Goal: Task Accomplishment & Management: Manage account settings

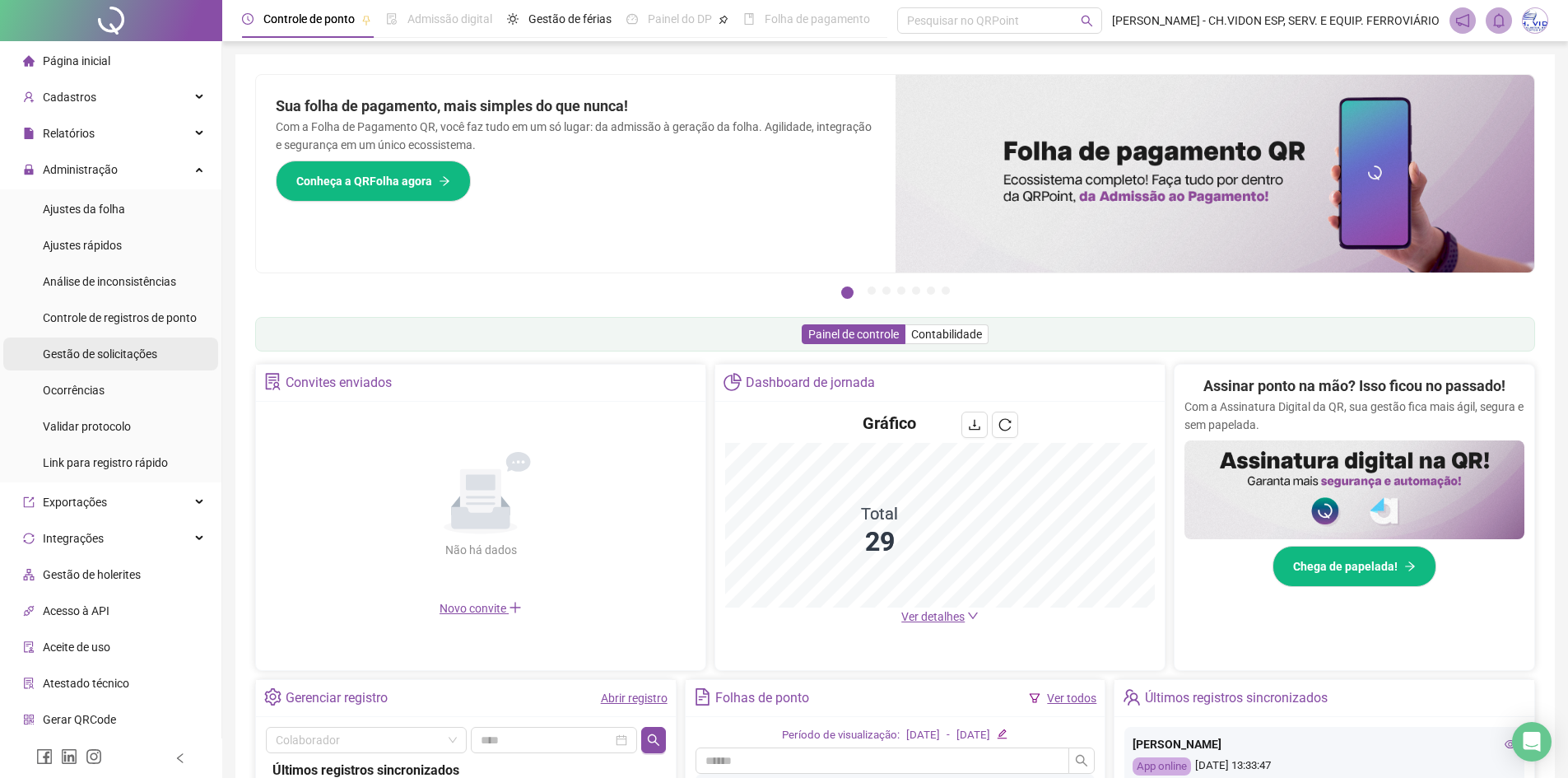
click at [130, 347] on span "Gestão de solicitações" at bounding box center [100, 354] width 114 height 13
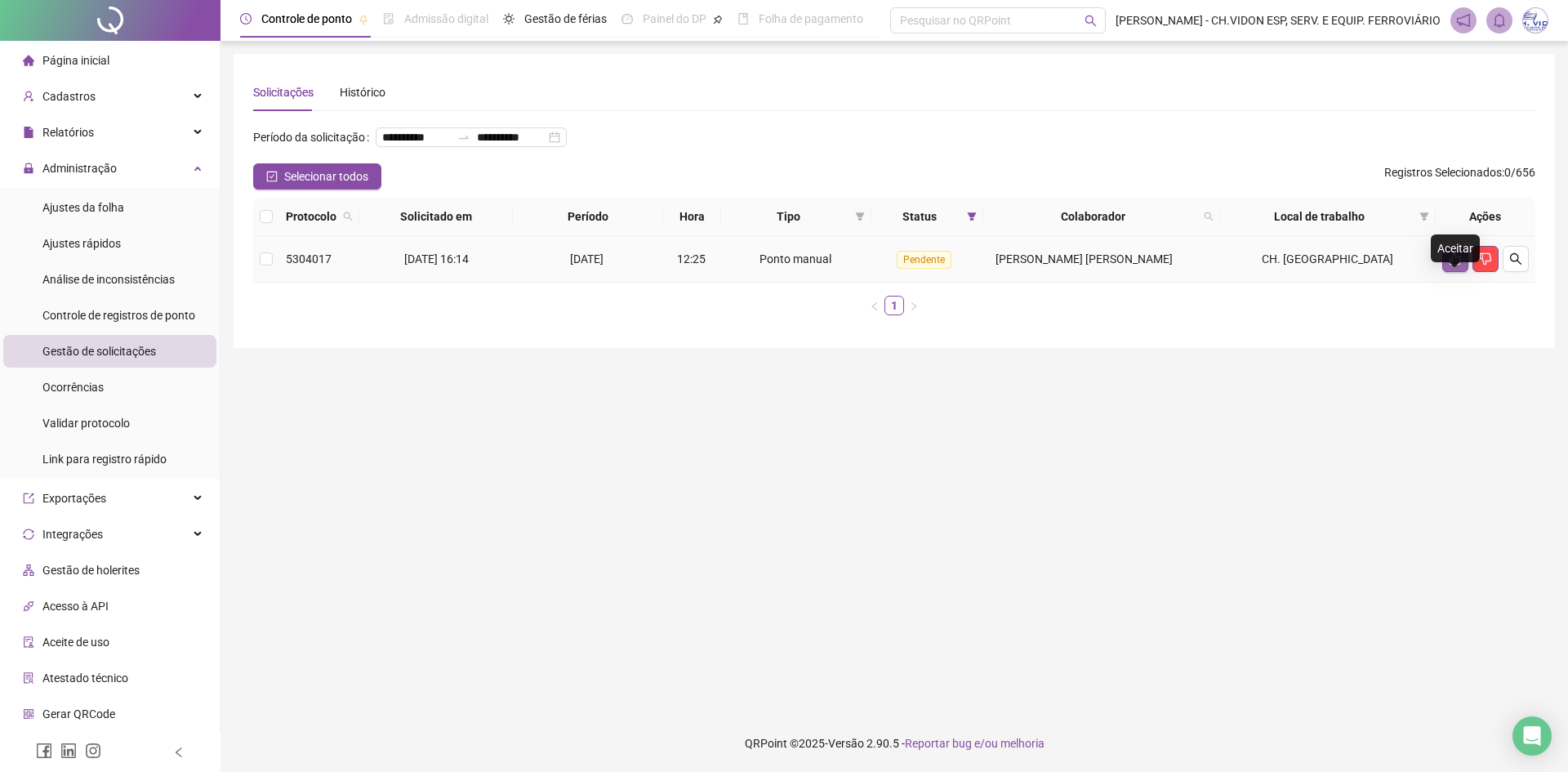
click at [1456, 265] on icon "like" at bounding box center [1456, 259] width 13 height 13
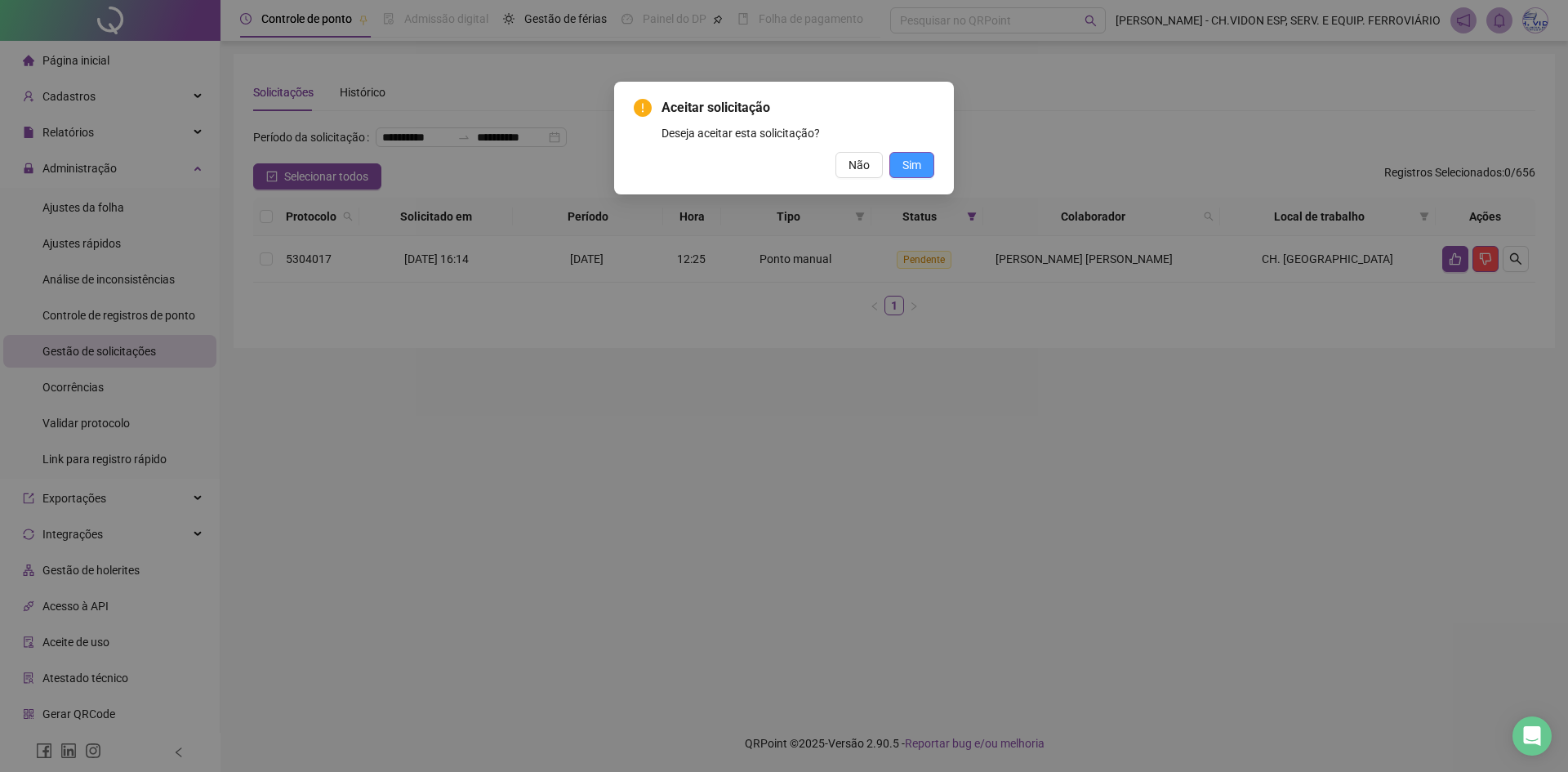
click at [917, 171] on span "Sim" at bounding box center [912, 165] width 19 height 18
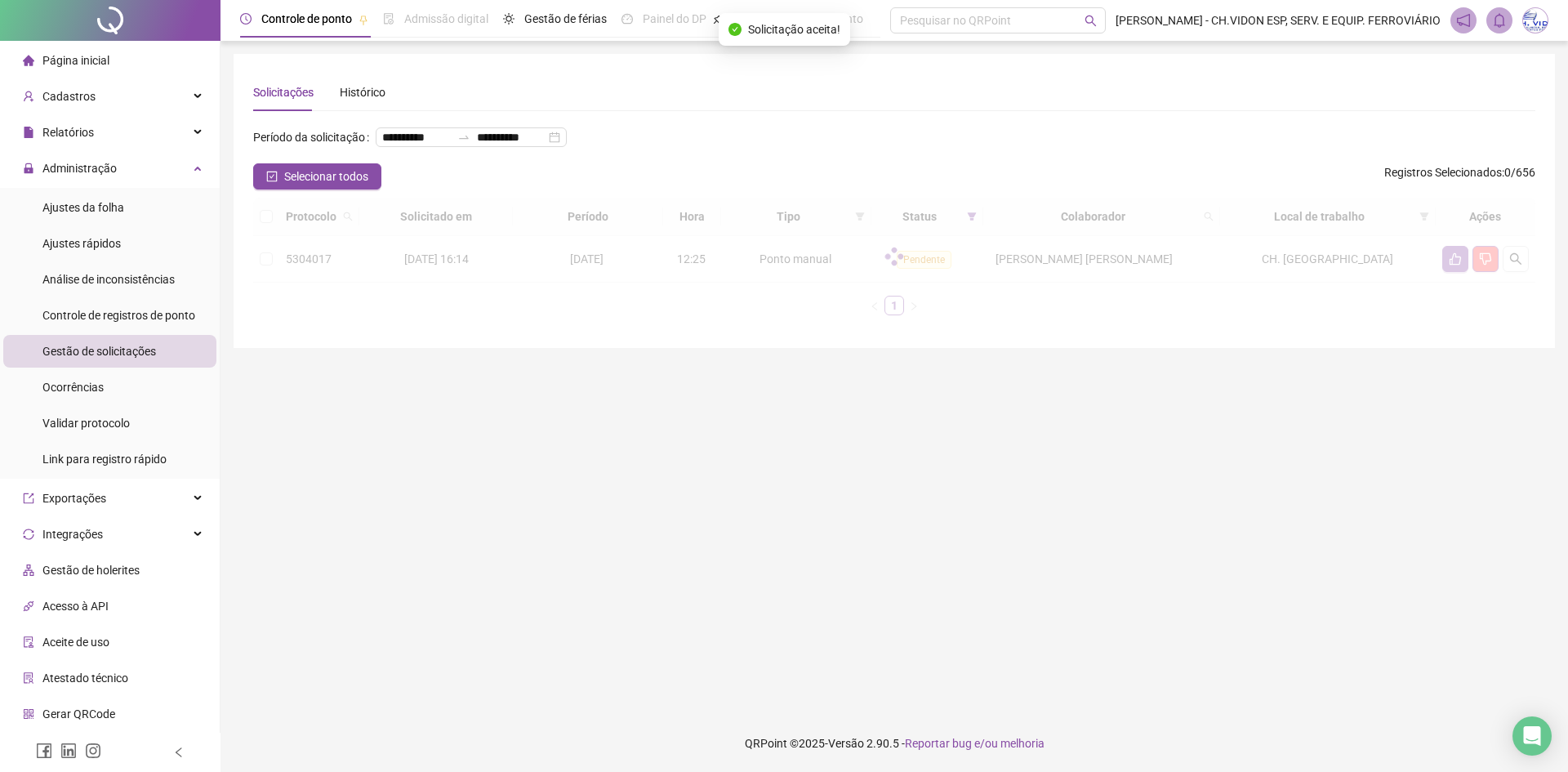
drag, startPoint x: 98, startPoint y: 20, endPoint x: 135, endPoint y: 29, distance: 38.1
click at [98, 20] on div at bounding box center [110, 21] width 221 height 41
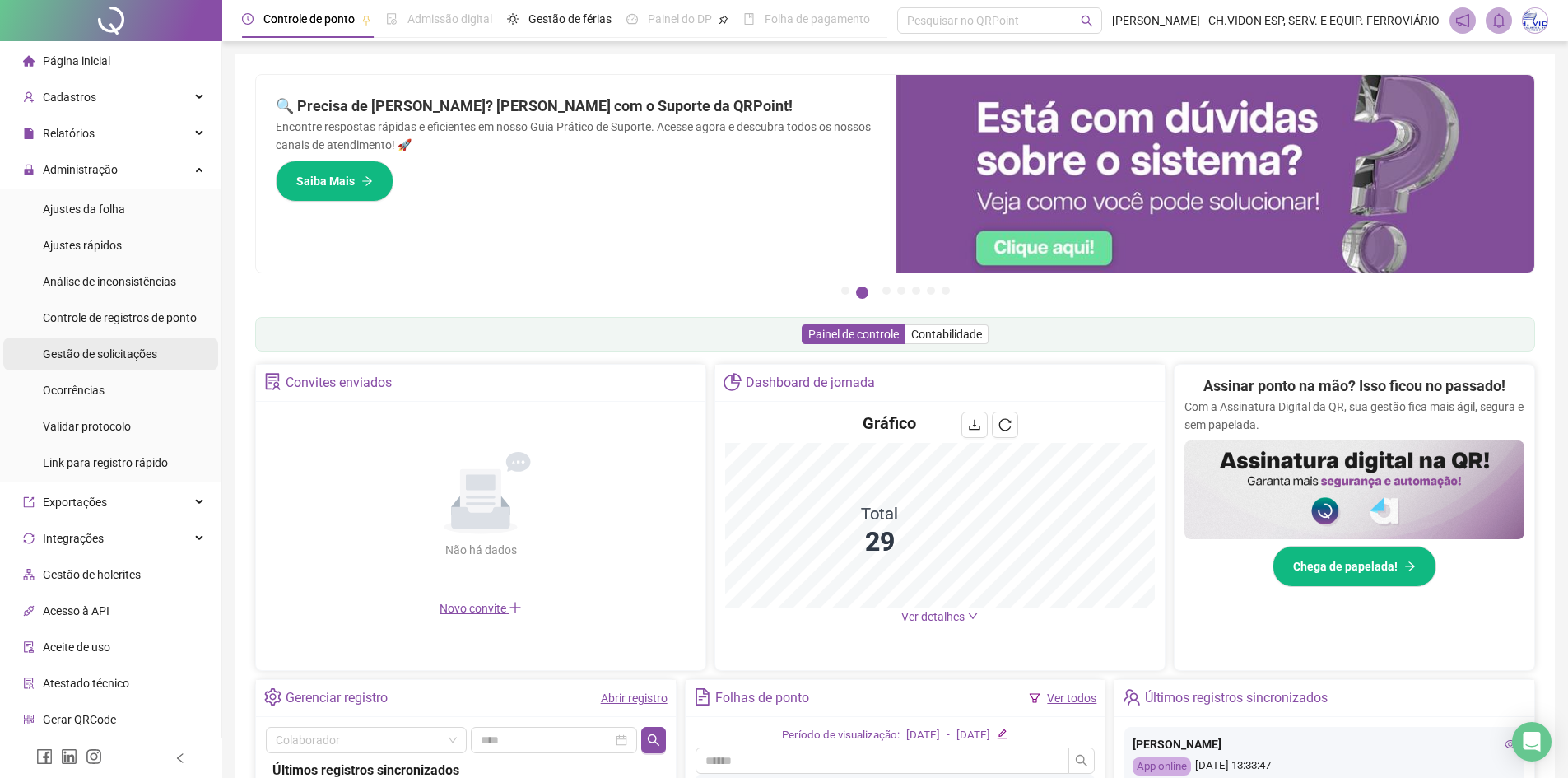
click at [136, 357] on span "Gestão de solicitações" at bounding box center [100, 354] width 114 height 13
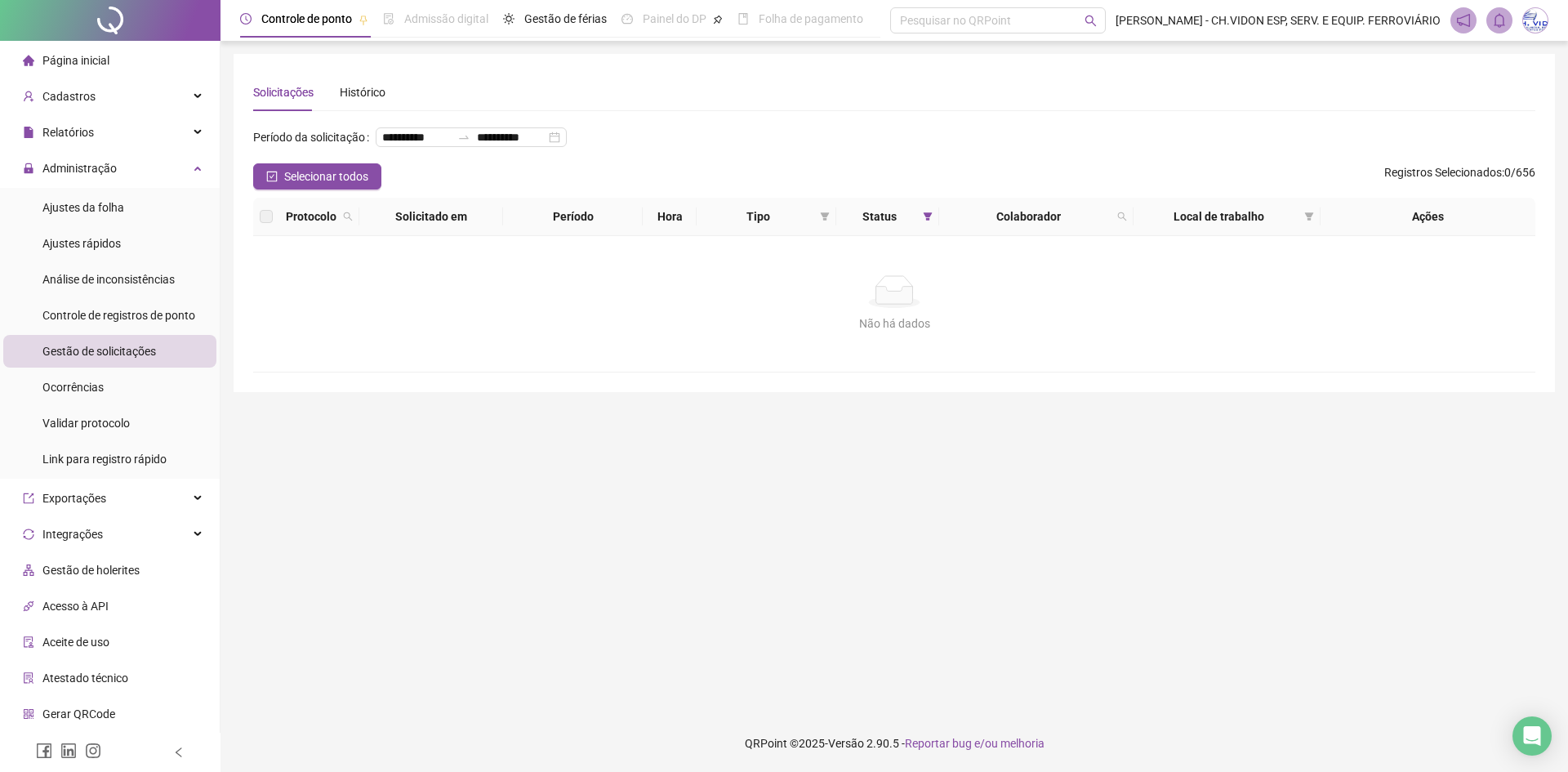
click at [98, 18] on div at bounding box center [110, 21] width 221 height 41
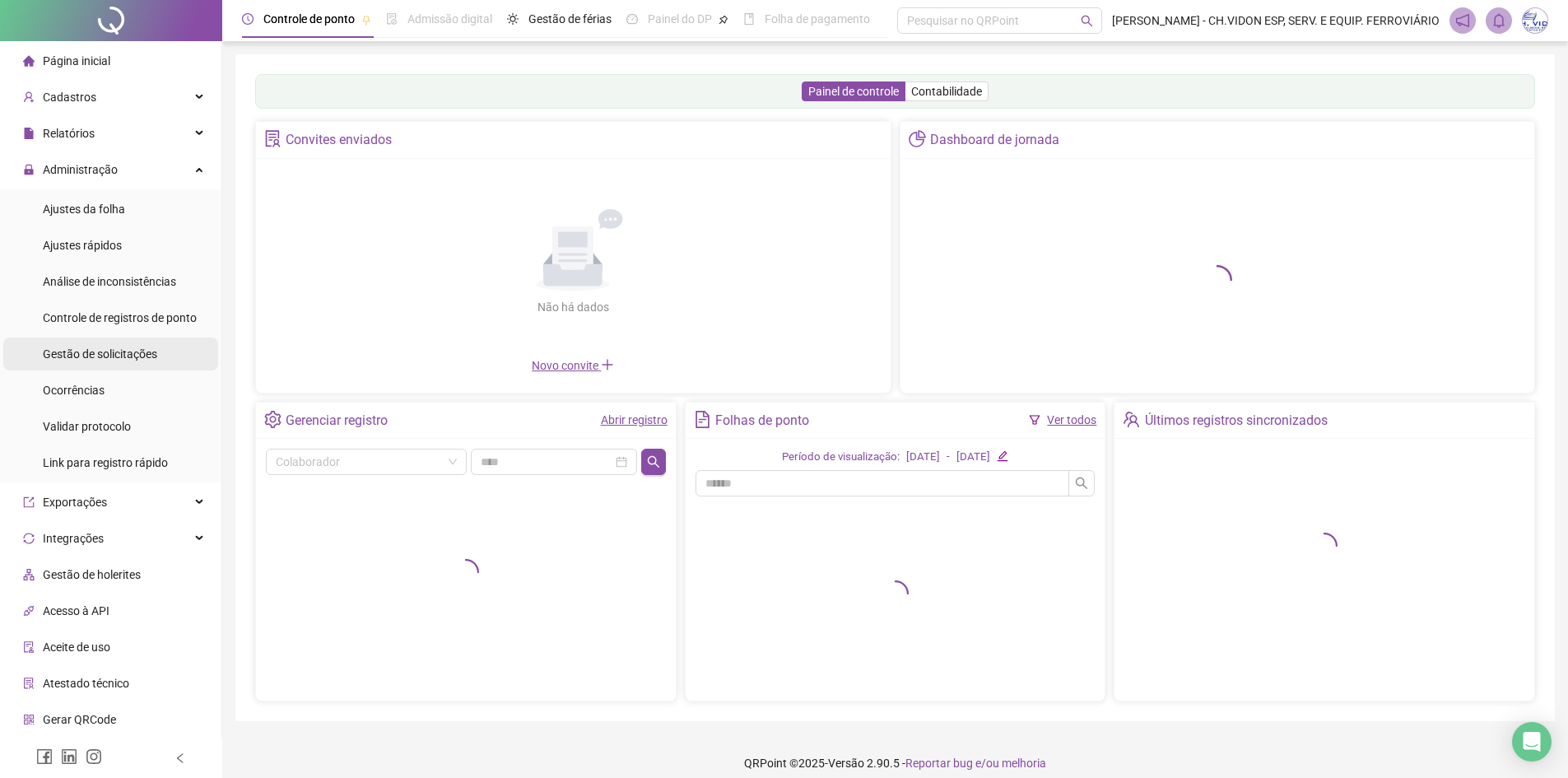
click at [118, 340] on div "Gestão de solicitações" at bounding box center [100, 354] width 114 height 33
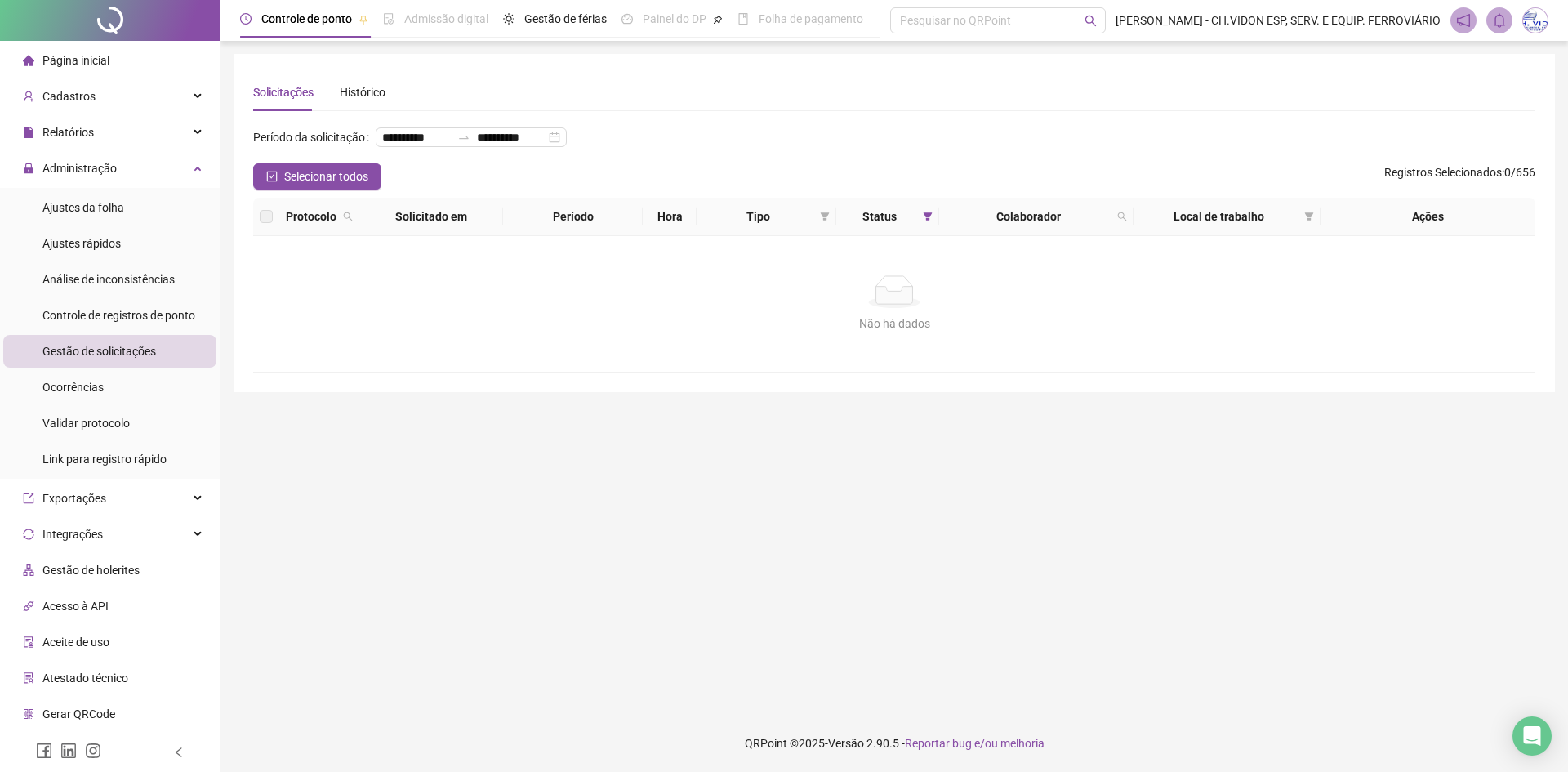
click at [112, 18] on div at bounding box center [110, 21] width 221 height 41
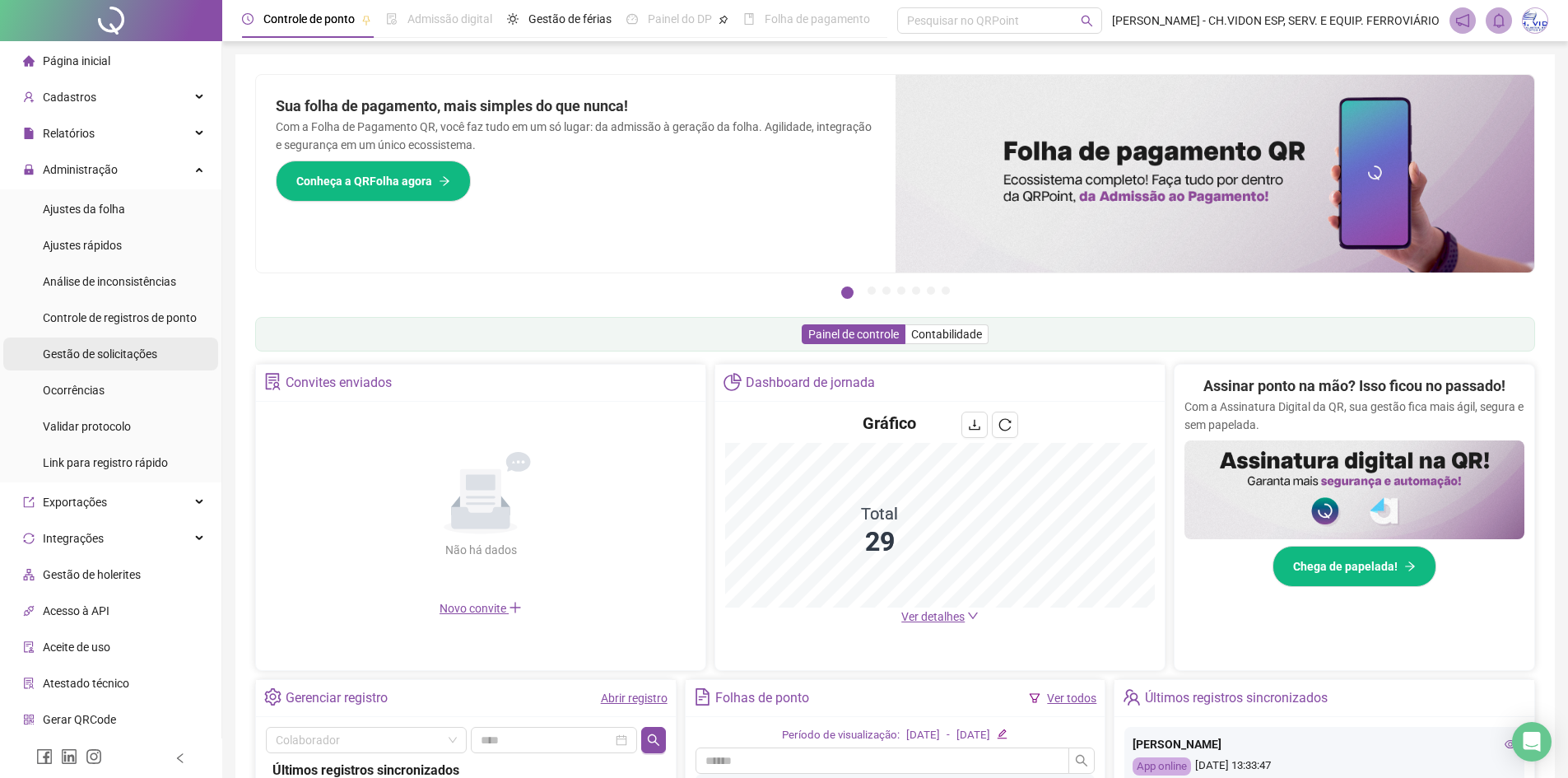
click at [97, 360] on span "Gestão de solicitações" at bounding box center [100, 354] width 114 height 13
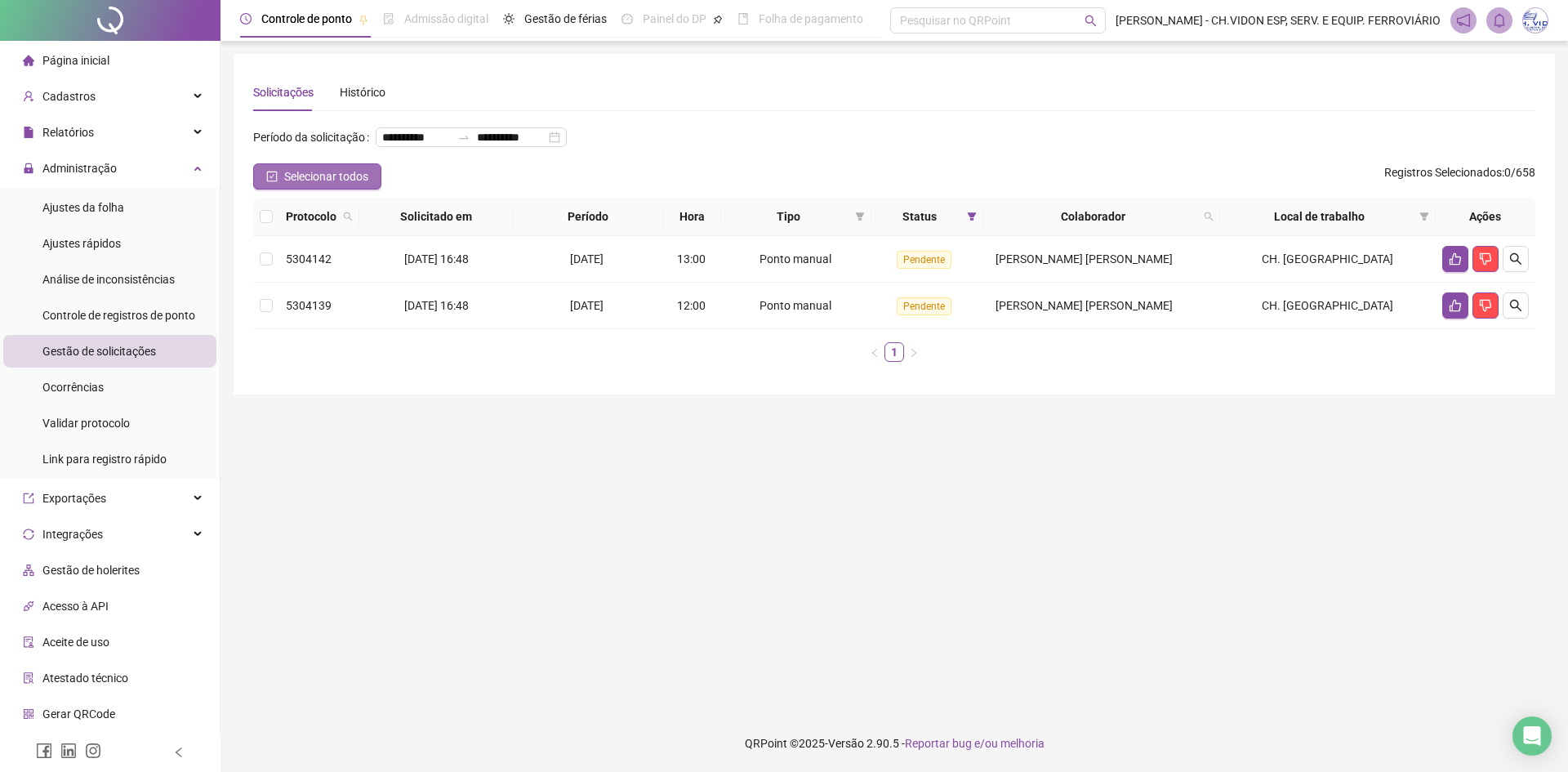
click at [301, 185] on span "Selecionar todos" at bounding box center [326, 176] width 85 height 18
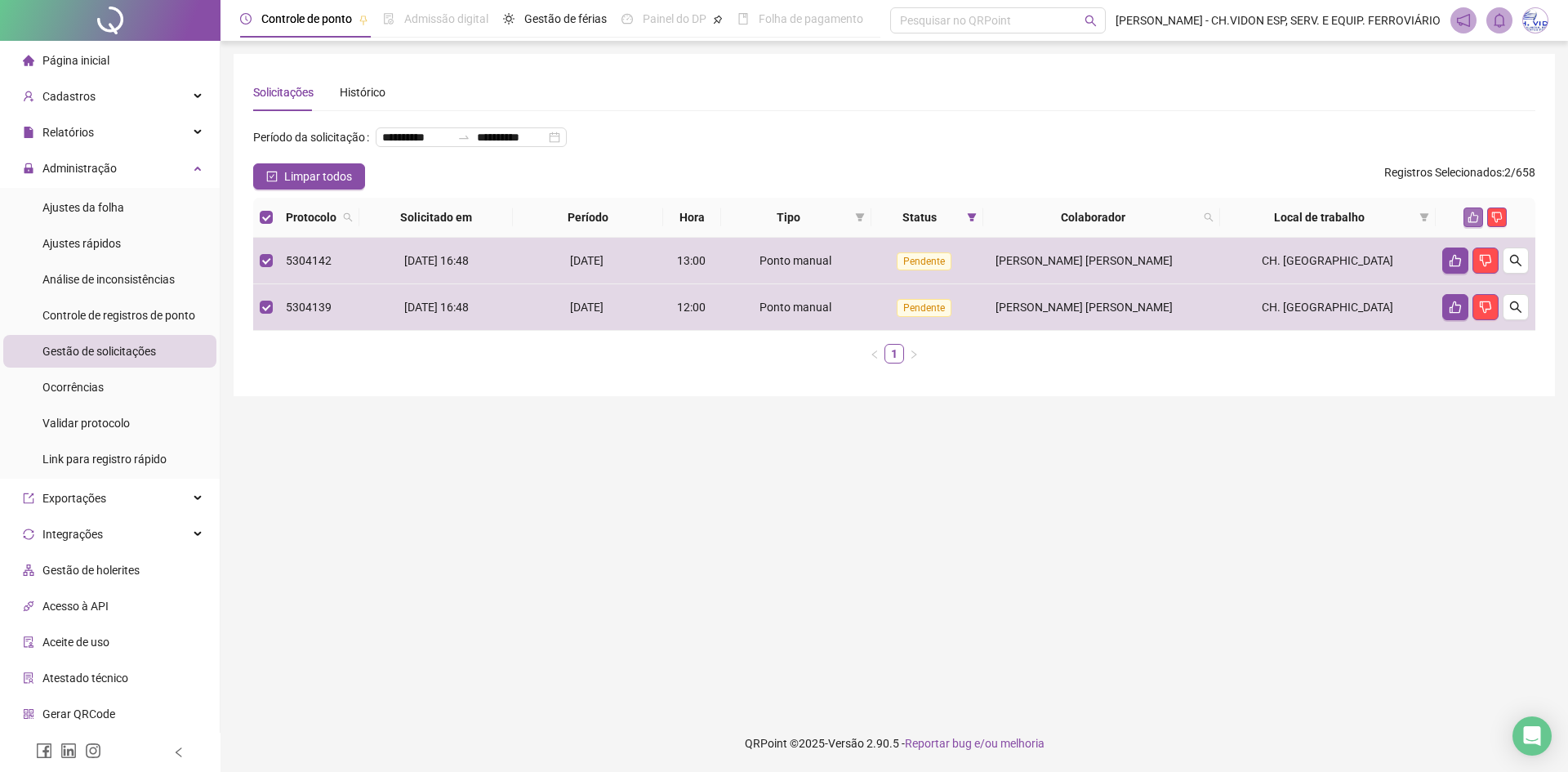
click at [1471, 223] on icon "like" at bounding box center [1474, 217] width 11 height 11
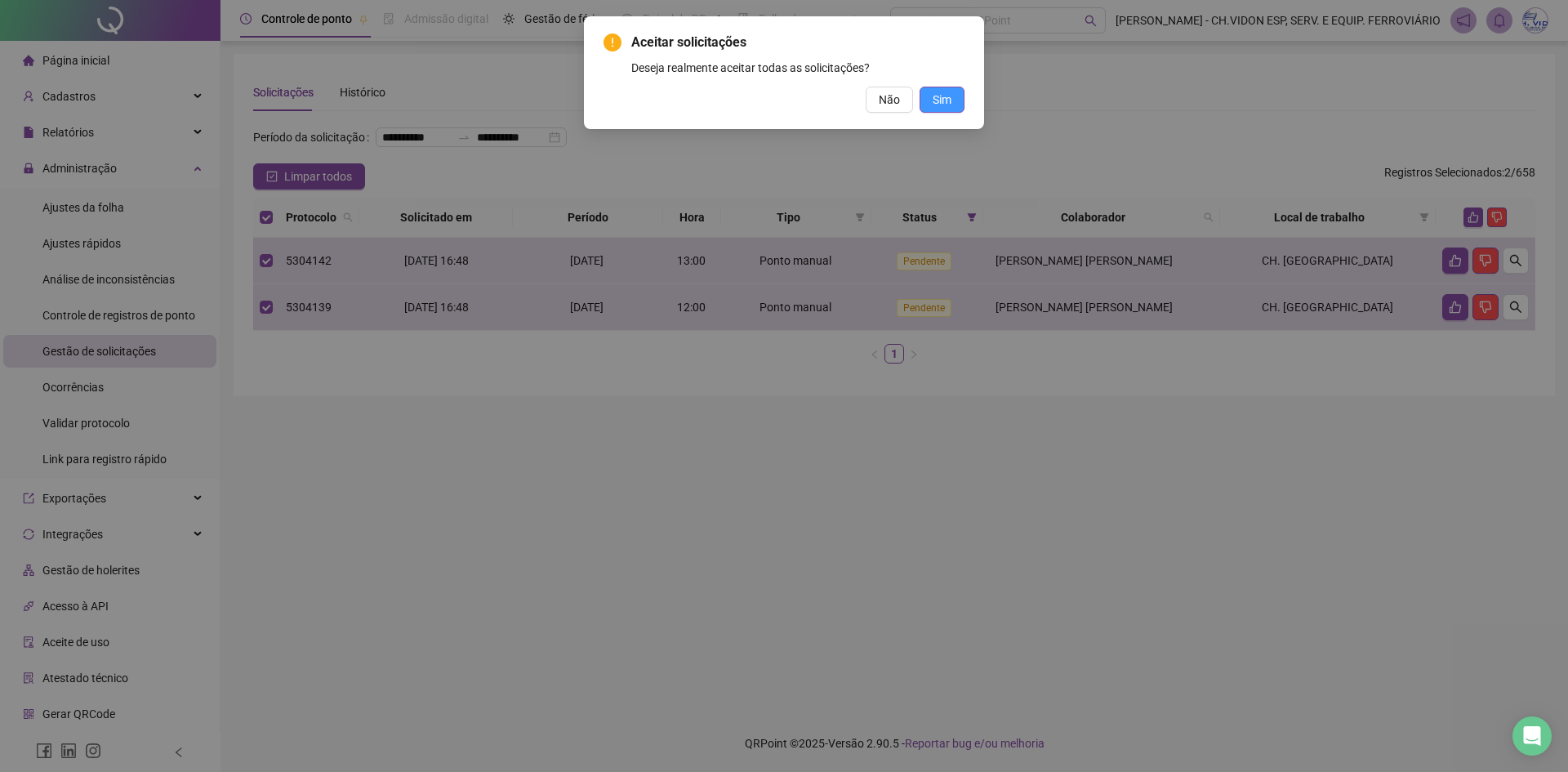
click at [945, 101] on span "Sim" at bounding box center [942, 99] width 19 height 18
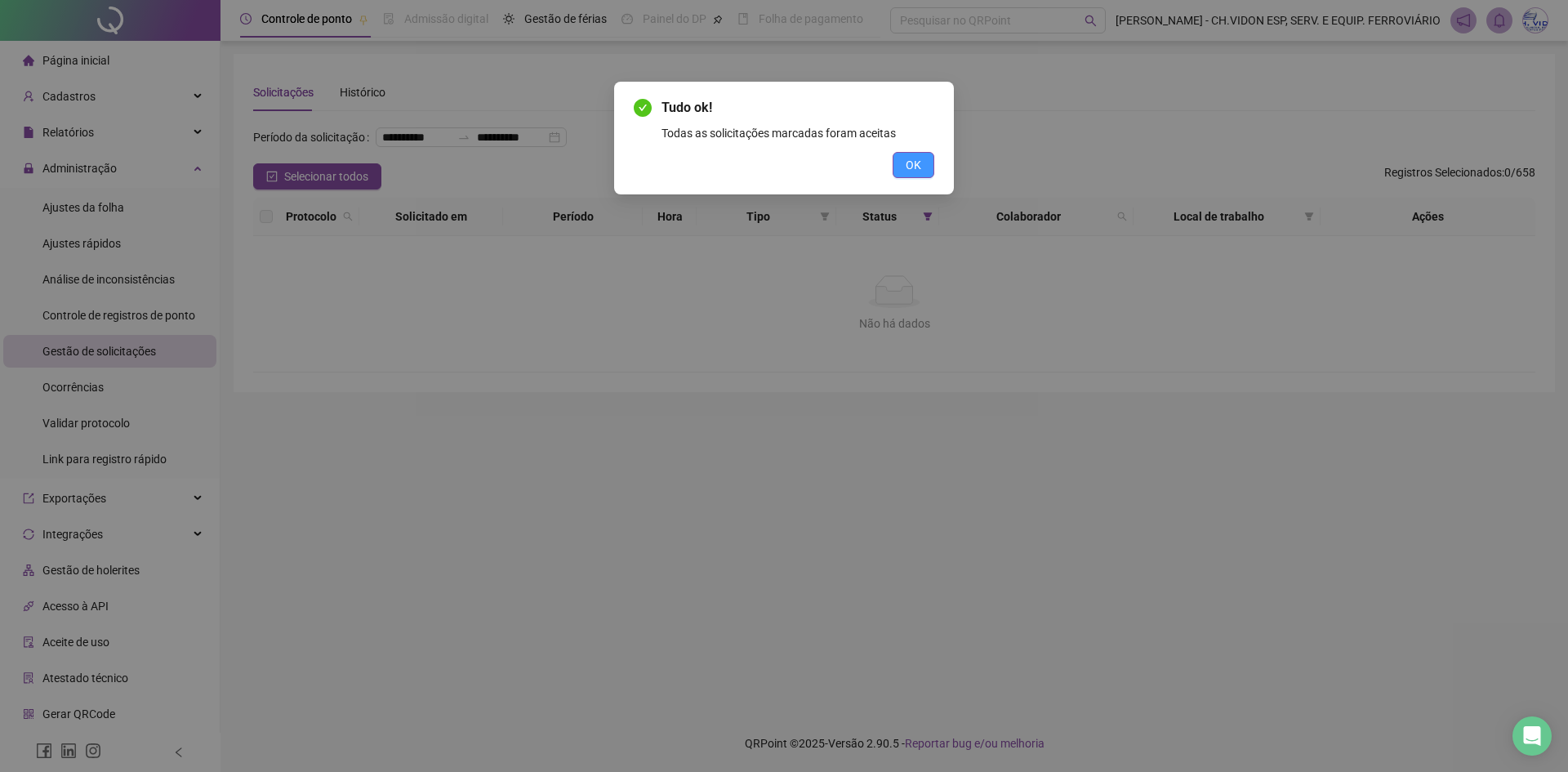
click at [907, 155] on button "OK" at bounding box center [913, 165] width 42 height 26
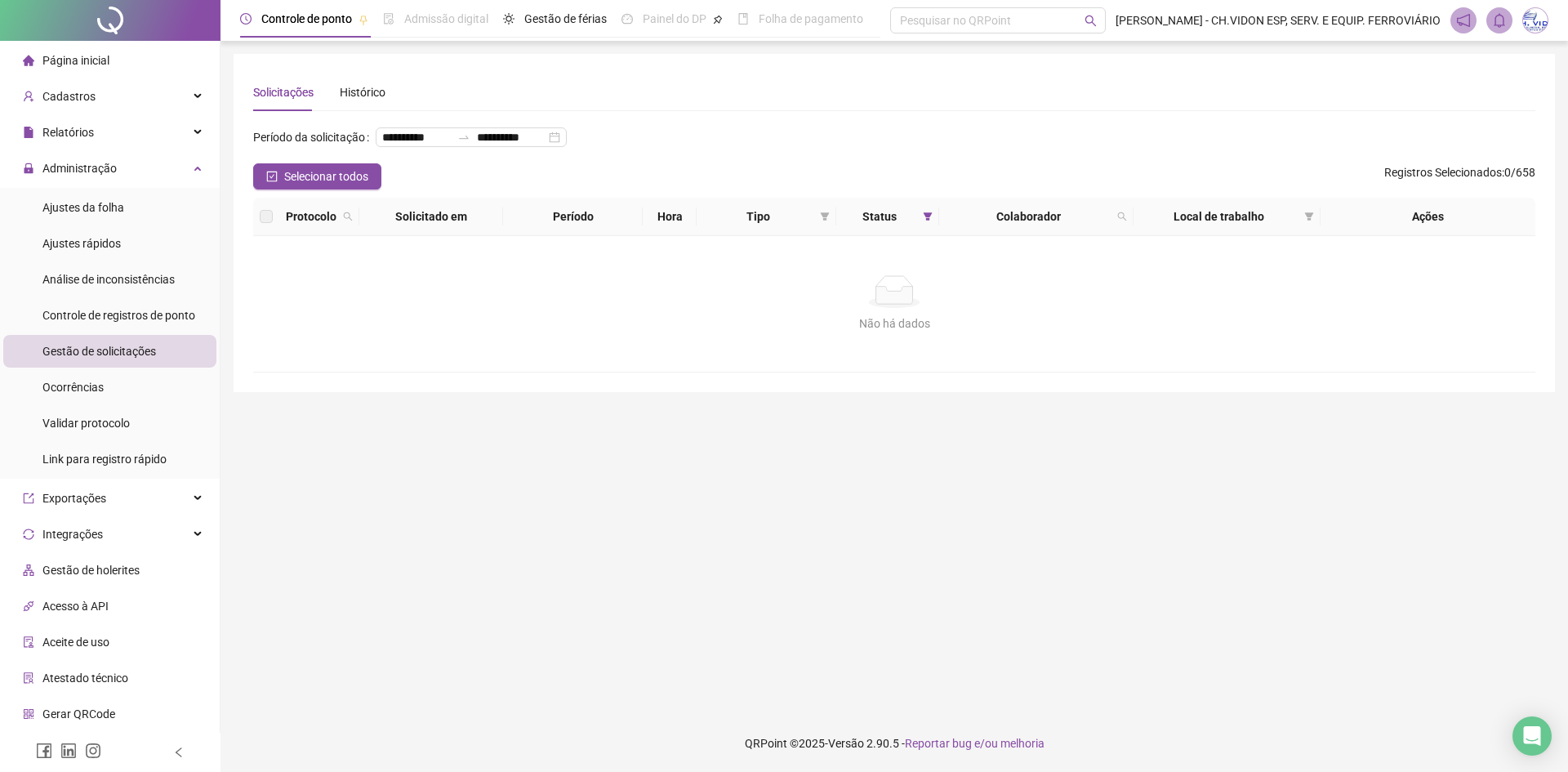
click at [117, 17] on div at bounding box center [110, 21] width 221 height 41
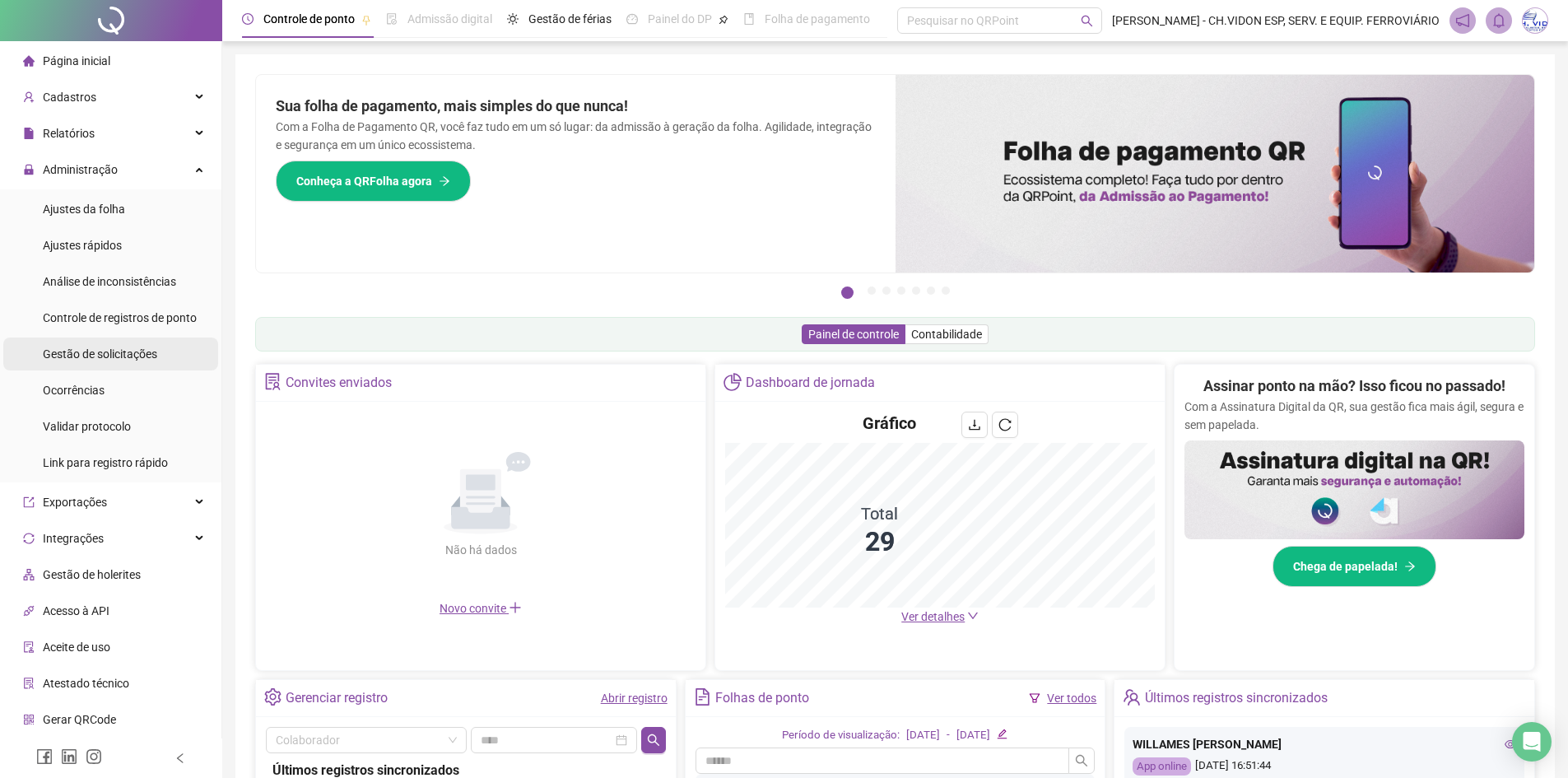
click at [136, 351] on span "Gestão de solicitações" at bounding box center [100, 354] width 114 height 13
